Goal: Find specific page/section: Find specific page/section

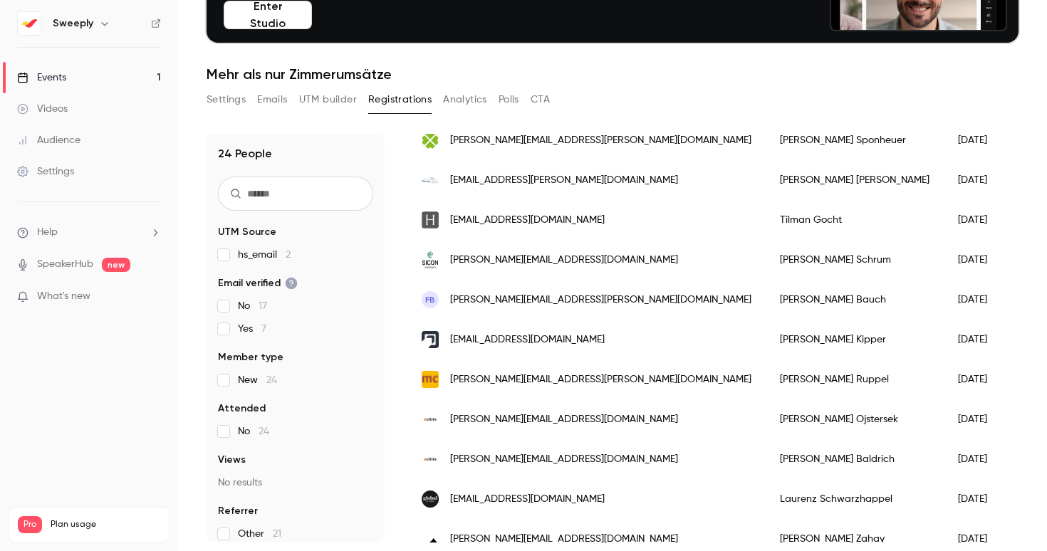
scroll to position [685, 0]
